Goal: Check status: Check status

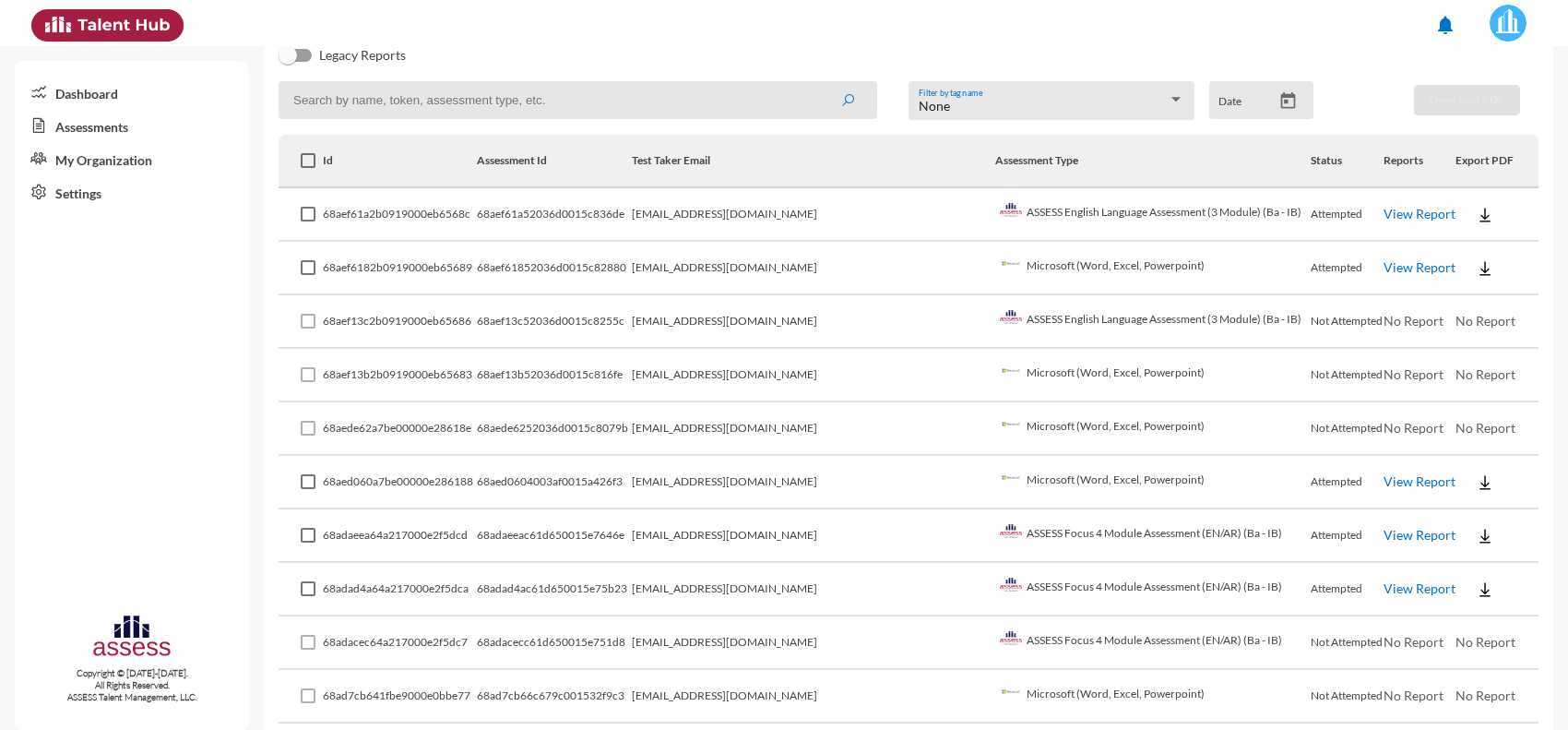
scroll to position [346, 0]
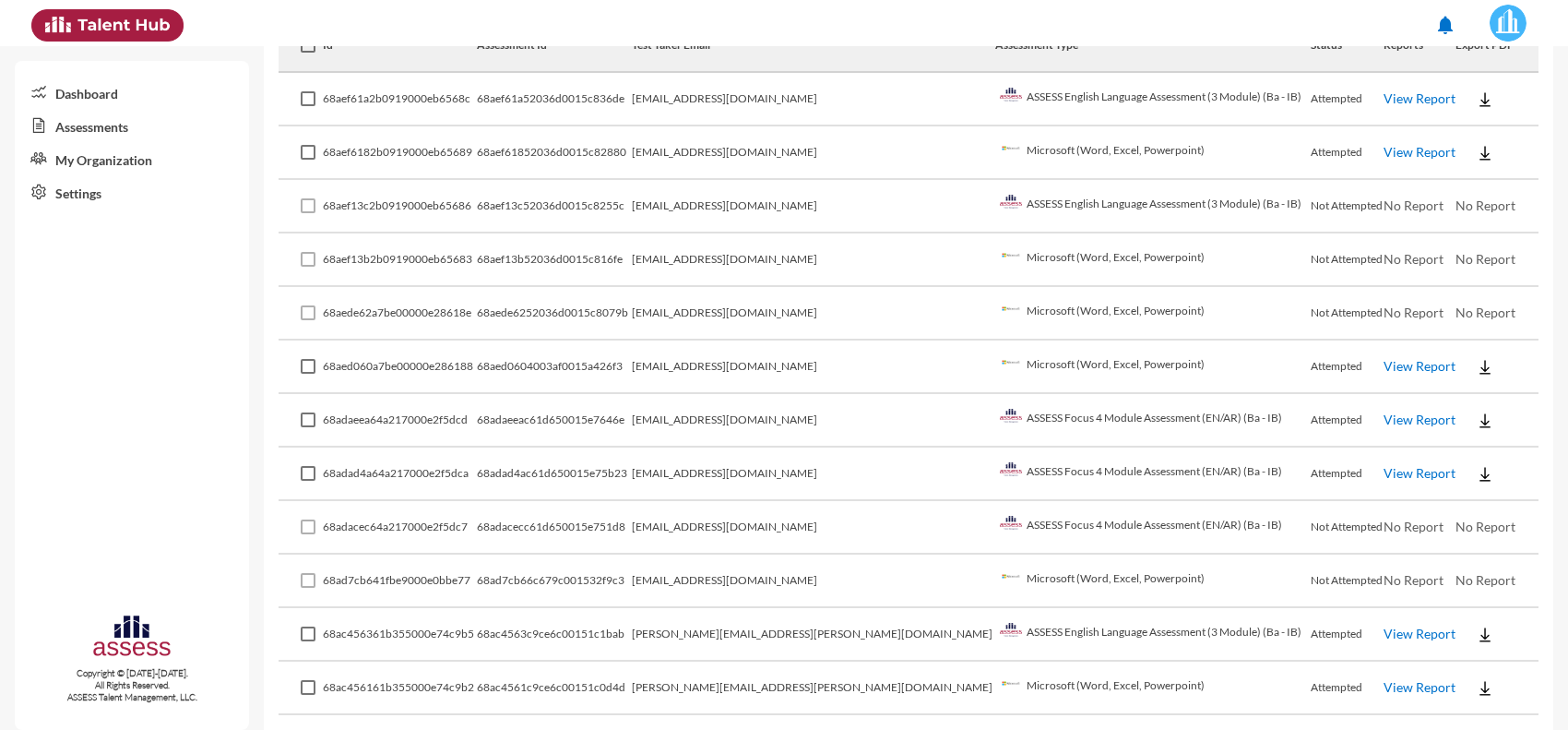
click at [1007, 517] on td "ASSESS Focus 4 Module Assessment (EN/AR) (Ba - IB)" at bounding box center [1154, 527] width 315 height 53
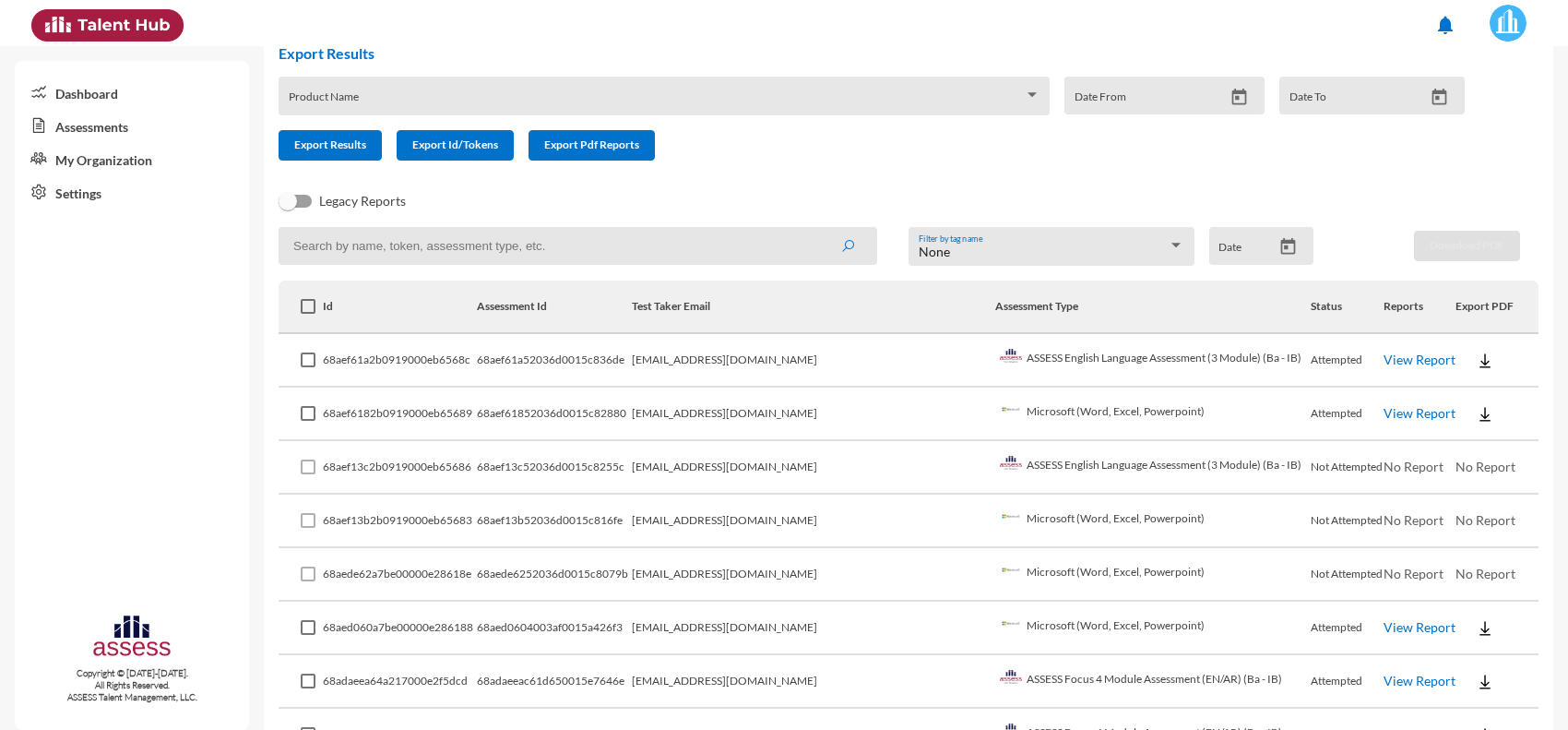
scroll to position [346, 0]
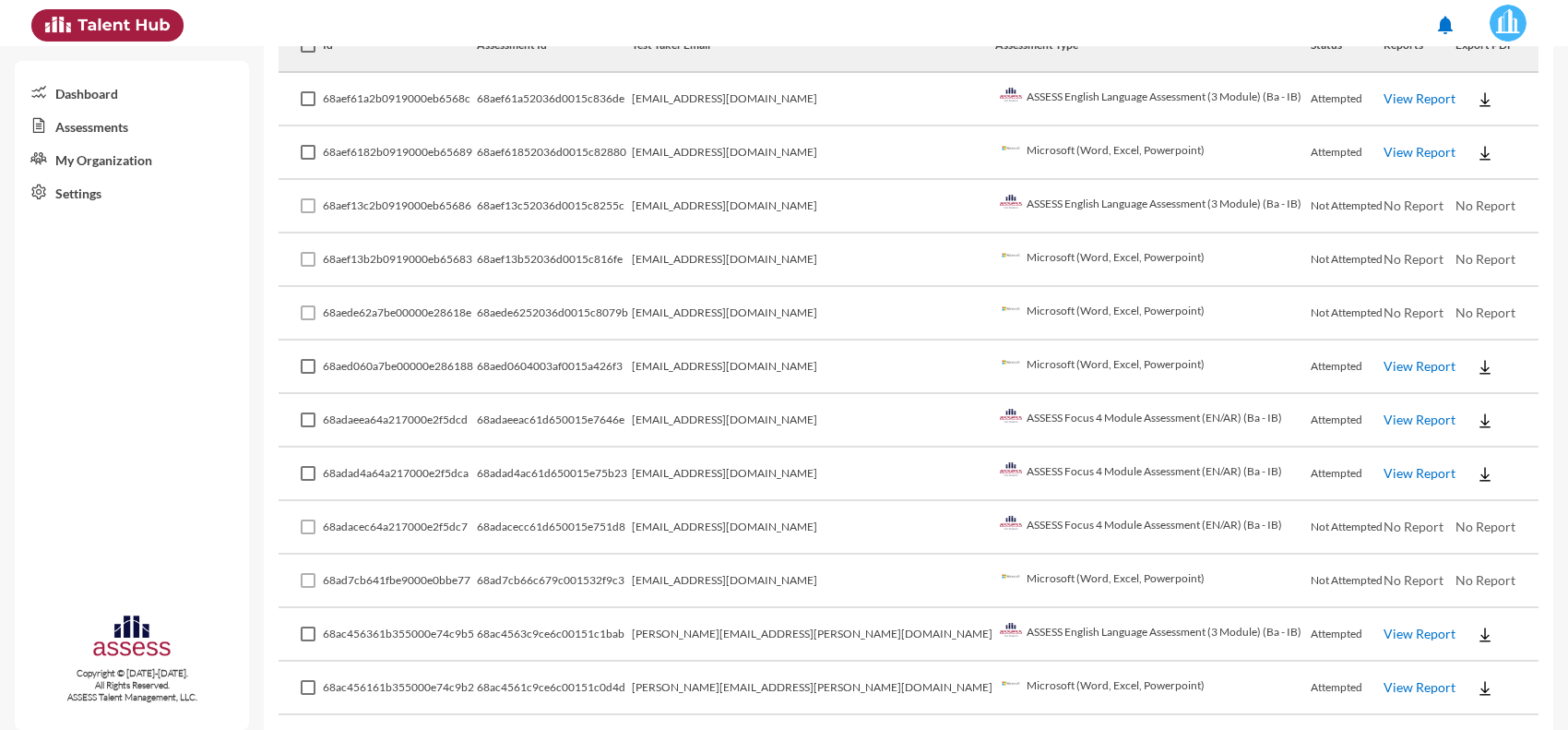
click at [780, 523] on td "[EMAIL_ADDRESS][DOMAIN_NAME]" at bounding box center [813, 527] width 363 height 53
click at [905, 555] on td "[EMAIL_ADDRESS][DOMAIN_NAME]" at bounding box center [813, 581] width 363 height 53
click at [805, 470] on td "[EMAIL_ADDRESS][DOMAIN_NAME]" at bounding box center [813, 473] width 363 height 53
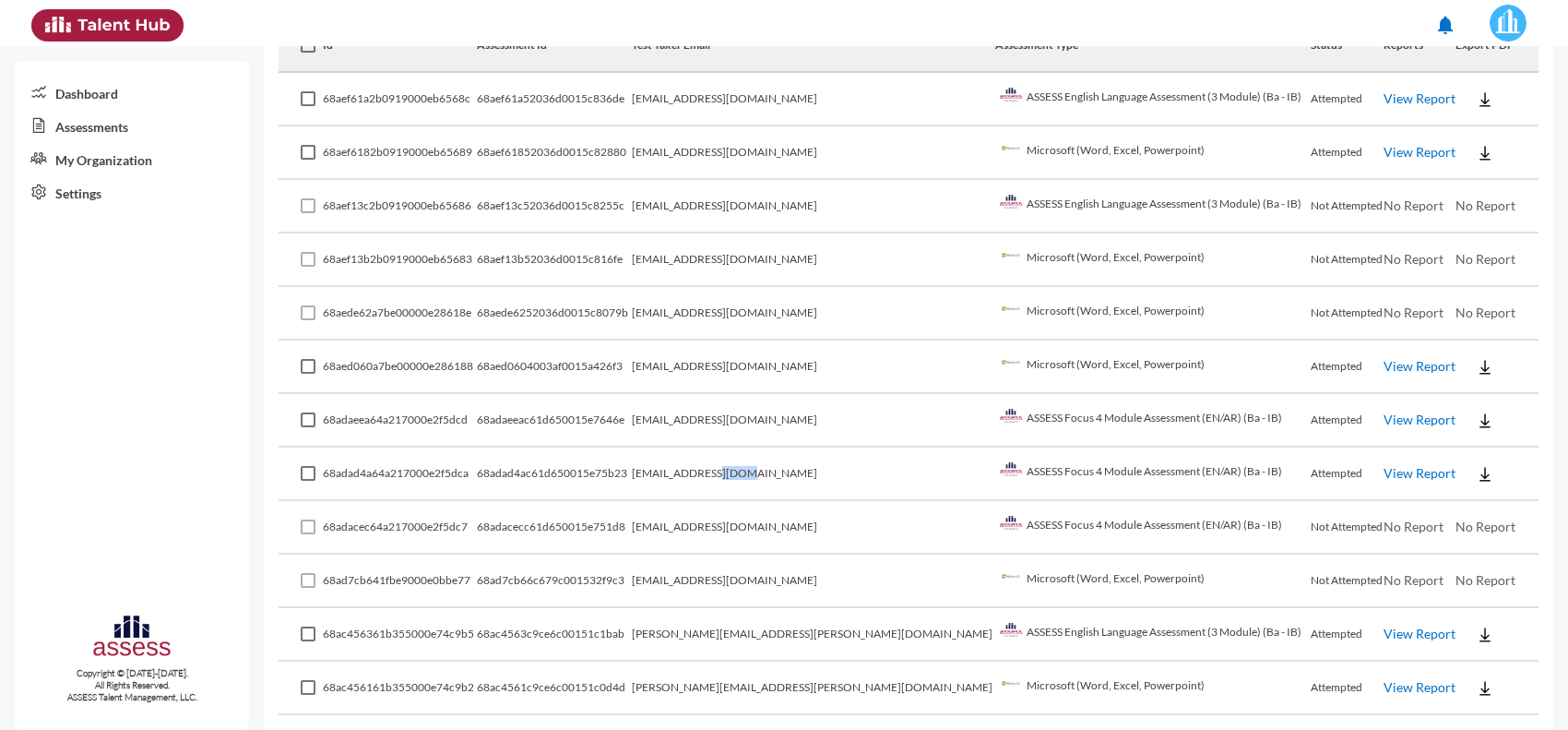
click at [805, 470] on td "[EMAIL_ADDRESS][DOMAIN_NAME]" at bounding box center [813, 473] width 363 height 53
click at [848, 422] on td "[EMAIL_ADDRESS][DOMAIN_NAME]" at bounding box center [813, 420] width 363 height 53
click at [1384, 423] on td "View Report" at bounding box center [1421, 420] width 73 height 53
click at [1384, 416] on link "View Report" at bounding box center [1420, 419] width 72 height 16
